Goal: Communication & Community: Share content

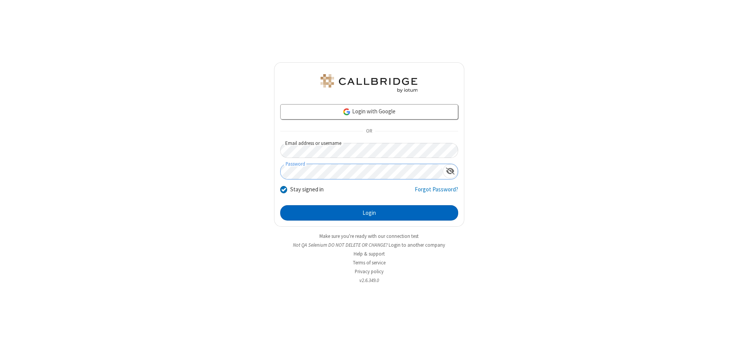
click at [369, 213] on button "Login" at bounding box center [369, 212] width 178 height 15
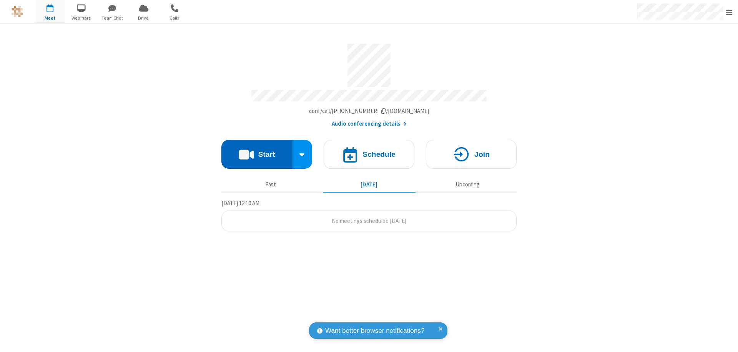
click at [257, 151] on button "Start" at bounding box center [256, 154] width 71 height 29
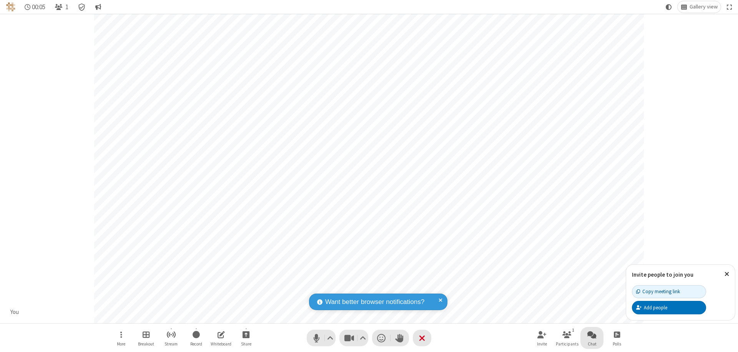
click at [592, 334] on span "Open chat" at bounding box center [591, 335] width 9 height 10
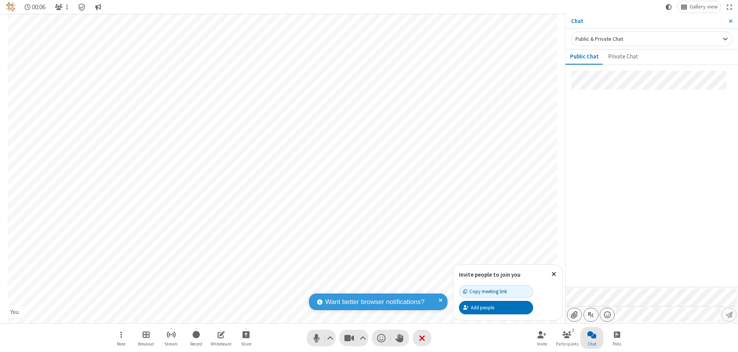
type input "C:\fakepath\doc_test.docx"
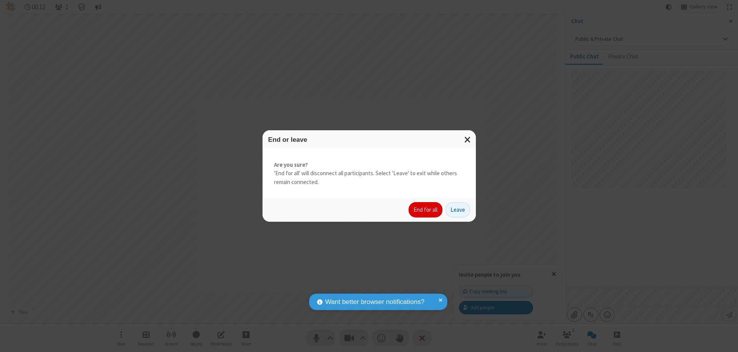
click at [426, 210] on button "End for all" at bounding box center [426, 209] width 34 height 15
